Goal: Task Accomplishment & Management: Complete application form

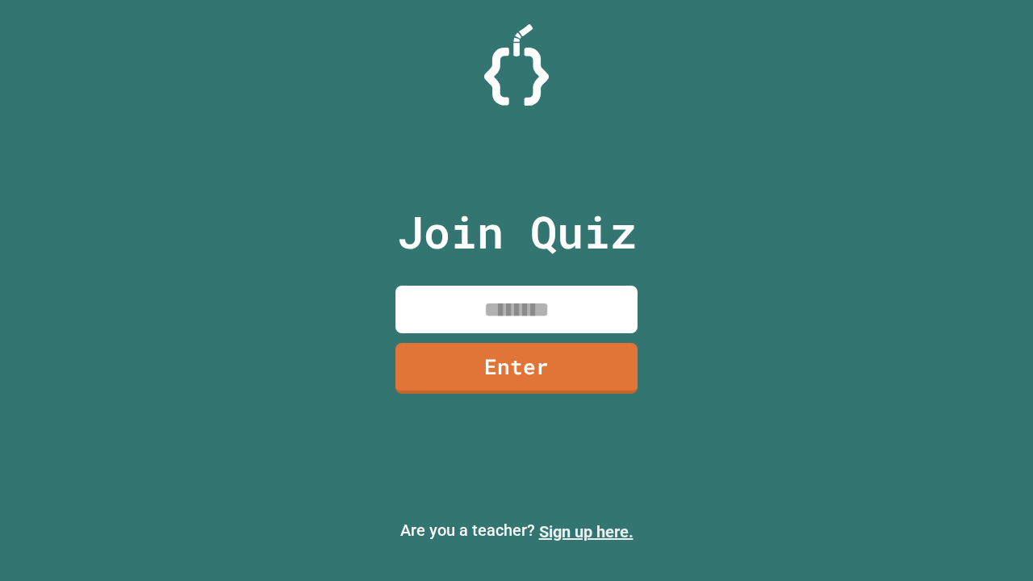
click at [586, 532] on link "Sign up here." at bounding box center [586, 531] width 94 height 19
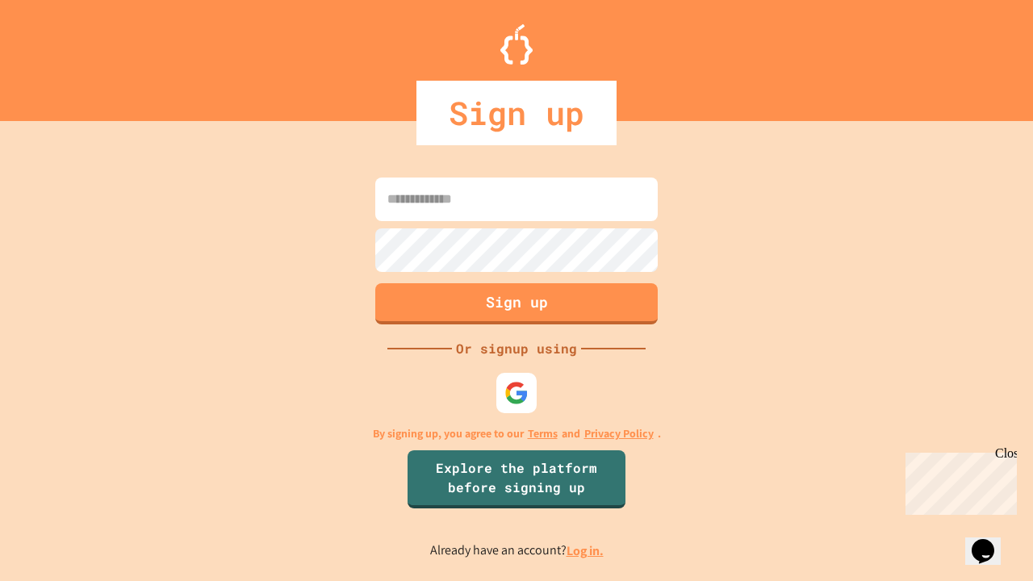
click at [586, 550] on link "Log in." at bounding box center [585, 550] width 37 height 17
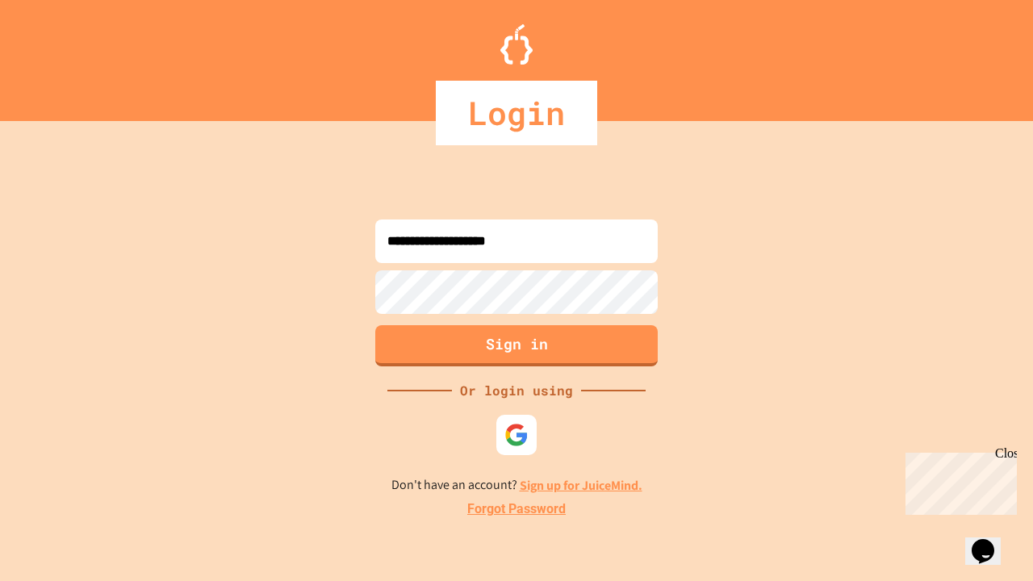
type input "**********"
